Goal: Task Accomplishment & Management: Use online tool/utility

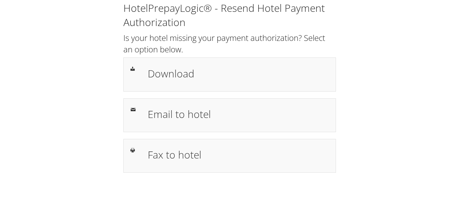
drag, startPoint x: 429, startPoint y: 48, endPoint x: 422, endPoint y: 51, distance: 7.4
click at [429, 48] on div "HotelPrepayLogic® - Resend Hotel Payment Authorization Is your hotel missing yo…" at bounding box center [230, 90] width 446 height 180
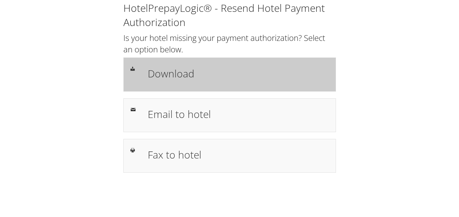
click at [173, 83] on div "Download" at bounding box center [238, 75] width 191 height 20
click at [171, 76] on h1 "Download" at bounding box center [238, 73] width 181 height 15
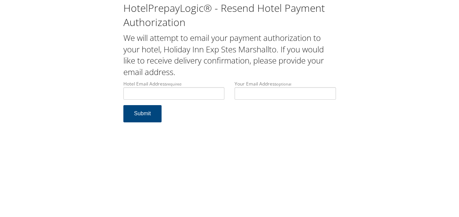
click at [233, 138] on div "HotelPrepayLogic® - Resend Hotel Payment Authorization We will attempt to email…" at bounding box center [229, 108] width 459 height 217
click at [170, 94] on input "Hotel Email Address required" at bounding box center [173, 93] width 101 height 13
click at [259, 94] on input "Your Email Address optional" at bounding box center [285, 93] width 101 height 13
click at [189, 97] on input "Hotel Email Address required" at bounding box center [173, 93] width 101 height 13
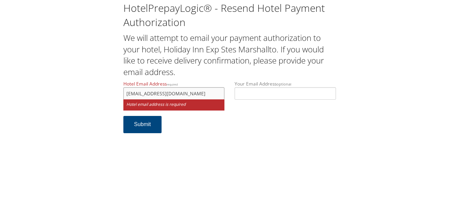
type input "hiexmt2022@gmail.com"
click at [184, 165] on div "HotelPrepayLogic® - Resend Hotel Payment Authorization We will attempt to email…" at bounding box center [229, 108] width 459 height 217
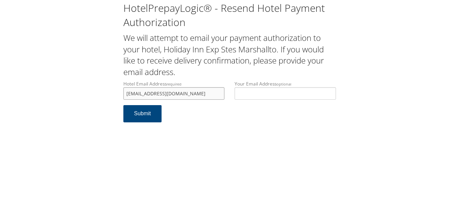
drag, startPoint x: 182, startPoint y: 95, endPoint x: 98, endPoint y: 91, distance: 83.6
click at [98, 91] on div "HotelPrepayLogic® - Resend Hotel Payment Authorization We will attempt to email…" at bounding box center [230, 64] width 446 height 129
click at [221, 119] on form "Hotel Email Address required hiexmt2022@gmail.com Hotel email address is requir…" at bounding box center [229, 104] width 213 height 49
click at [137, 112] on button "Submit" at bounding box center [142, 113] width 39 height 17
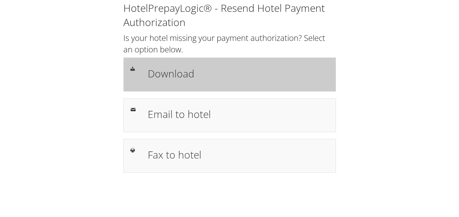
click at [176, 75] on h1 "Download" at bounding box center [238, 73] width 181 height 15
click at [176, 77] on h1 "Download" at bounding box center [238, 73] width 181 height 15
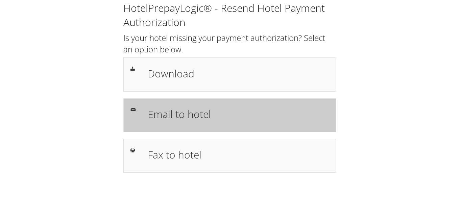
click at [178, 119] on h1 "Email to hotel" at bounding box center [238, 113] width 181 height 15
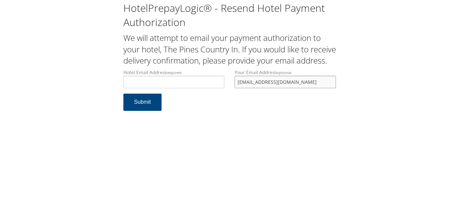
drag, startPoint x: 0, startPoint y: 0, endPoint x: 237, endPoint y: 97, distance: 256.4
click at [237, 88] on input "JENNTHOMPSON109@GMAIL.COM" at bounding box center [285, 82] width 101 height 13
click at [166, 88] on input "Hotel Email Address required" at bounding box center [173, 82] width 101 height 13
drag, startPoint x: 266, startPoint y: 94, endPoint x: 223, endPoint y: 94, distance: 43.3
click at [223, 94] on div "Hotel Email Address required Hotel email address is required Your Email Address…" at bounding box center [229, 81] width 223 height 25
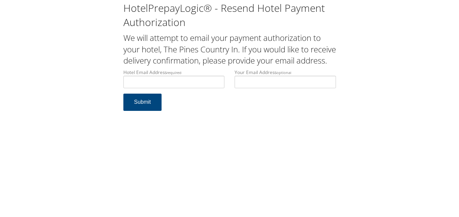
click at [175, 109] on form "Hotel Email Address required Hotel email address is required Your Email Address…" at bounding box center [229, 93] width 213 height 49
click at [169, 88] on input "Hotel Email Address required" at bounding box center [173, 82] width 101 height 13
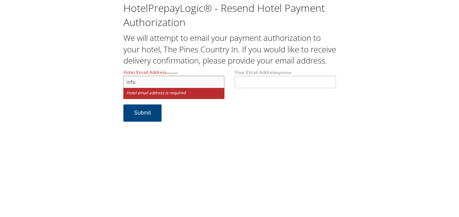
paste input "Pines Country In"
click at [150, 88] on input "info.Pines Country In" at bounding box center [173, 82] width 101 height 13
click at [167, 88] on input "info.PinesCountry In" at bounding box center [173, 82] width 101 height 13
drag, startPoint x: 176, startPoint y: 95, endPoint x: 137, endPoint y: 96, distance: 38.9
click at [137, 88] on input "info.PinesCountryIn" at bounding box center [173, 82] width 101 height 13
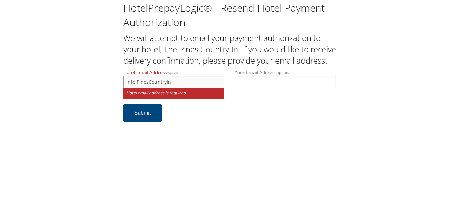
paste input "The Pines Country"
click at [146, 88] on input "info.The Pines Country In" at bounding box center [173, 82] width 101 height 13
click at [158, 88] on input "info.ThePines Country In" at bounding box center [173, 82] width 101 height 13
click at [175, 88] on input "info.ThePinesCountry In" at bounding box center [173, 82] width 101 height 13
click at [184, 88] on input "info.ThePinesCountryIn" at bounding box center [173, 82] width 101 height 13
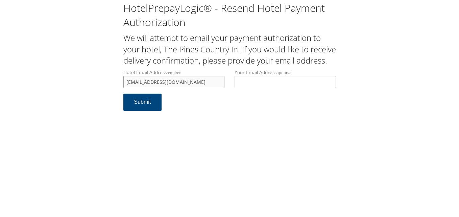
click at [138, 88] on input "info.ThePinesCountryIn@gmail.com" at bounding box center [173, 82] width 101 height 13
click at [146, 88] on input "info.thePinesCountryIn@gmail.com" at bounding box center [173, 82] width 101 height 13
click at [158, 88] on input "info.thepinesCountryIn@gmail.com" at bounding box center [173, 82] width 101 height 13
click at [175, 88] on input "info.thepinescountryIn@gmail.com" at bounding box center [173, 82] width 101 height 13
type input "info.thepinescountryin@gmail.com"
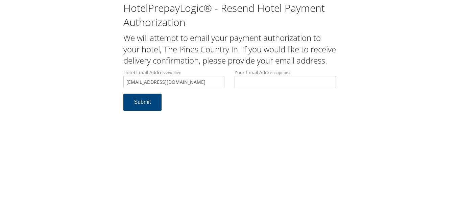
click at [212, 135] on div "HotelPrepayLogic® - Resend Hotel Payment Authorization We will attempt to email…" at bounding box center [229, 108] width 459 height 217
click at [207, 88] on input "info.thepinescountryin@gmail.com" at bounding box center [173, 82] width 101 height 13
click at [212, 130] on div "HotelPrepayLogic® - Resend Hotel Payment Authorization We will attempt to email…" at bounding box center [229, 108] width 459 height 217
drag, startPoint x: 79, startPoint y: 95, endPoint x: 65, endPoint y: 95, distance: 14.5
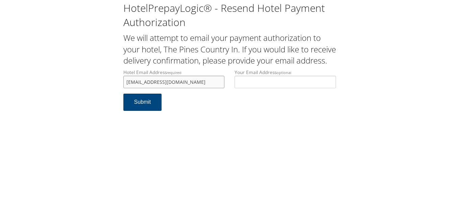
click at [65, 95] on div "HotelPrepayLogic® - Resend Hotel Payment Authorization We will attempt to email…" at bounding box center [230, 59] width 446 height 118
click at [146, 111] on button "Submit" at bounding box center [142, 102] width 39 height 17
click at [143, 88] on input "[EMAIL_ADDRESS][DOMAIN_NAME]" at bounding box center [173, 82] width 101 height 13
click at [177, 88] on input "[EMAIL_ADDRESS][DOMAIN_NAME]" at bounding box center [173, 82] width 101 height 13
type input "[EMAIL_ADDRESS][DOMAIN_NAME]"
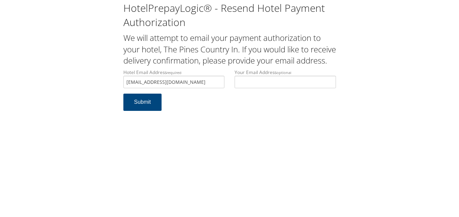
click at [211, 118] on form "Hotel Email Address required [EMAIL_ADDRESS][DOMAIN_NAME] Hotel email address i…" at bounding box center [229, 93] width 213 height 49
drag, startPoint x: 209, startPoint y: 95, endPoint x: 89, endPoint y: 94, distance: 119.3
click at [89, 94] on div "HotelPrepayLogic® - Resend Hotel Payment Authorization We will attempt to email…" at bounding box center [230, 59] width 446 height 118
click at [201, 118] on form "Hotel Email Address required info.thepinescountryinn@gmail.com Hotel email addr…" at bounding box center [229, 93] width 213 height 49
click at [146, 111] on button "Submit" at bounding box center [142, 102] width 39 height 17
